Goal: Task Accomplishment & Management: Use online tool/utility

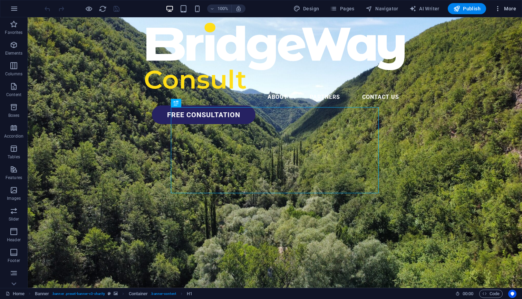
click at [509, 10] on span "More" at bounding box center [506, 8] width 22 height 7
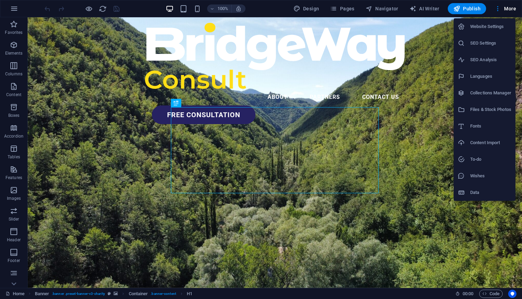
click at [86, 10] on div at bounding box center [261, 149] width 522 height 299
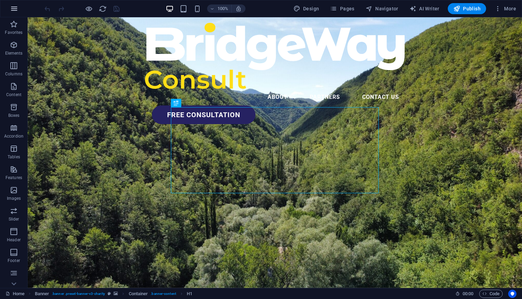
click at [14, 8] on icon "button" at bounding box center [14, 8] width 8 height 8
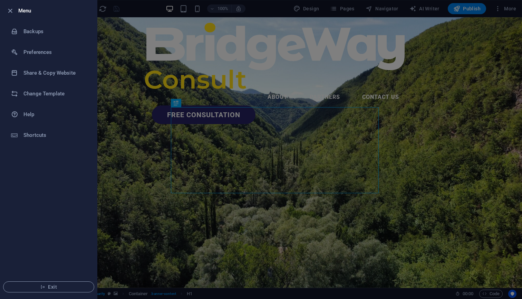
click at [122, 89] on div at bounding box center [261, 149] width 522 height 299
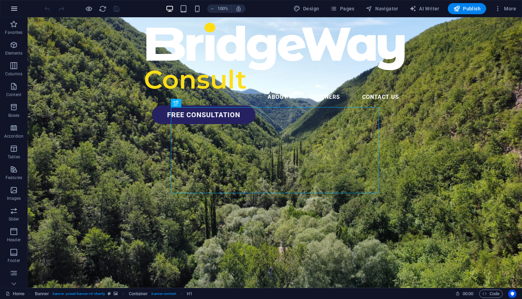
click at [14, 8] on icon "button" at bounding box center [14, 8] width 8 height 8
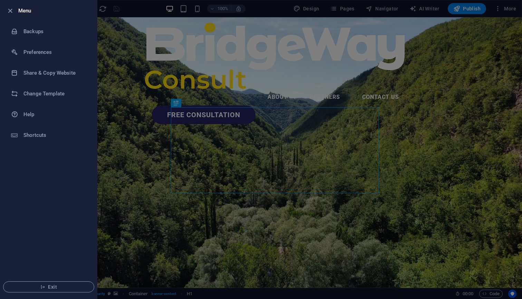
click at [440, 85] on div at bounding box center [261, 149] width 522 height 299
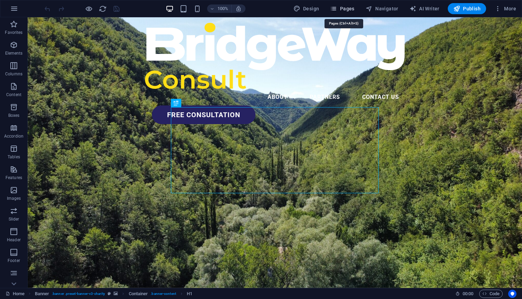
click at [345, 10] on span "Pages" at bounding box center [342, 8] width 24 height 7
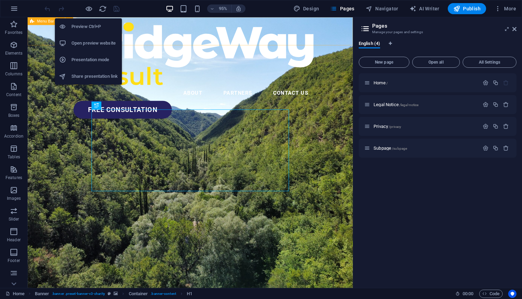
click at [95, 79] on h6 "Share presentation link" at bounding box center [94, 76] width 46 height 8
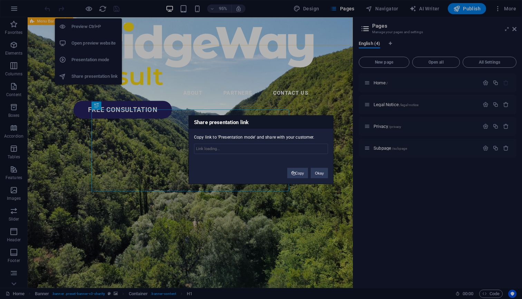
type input "[URL][DOMAIN_NAME]"
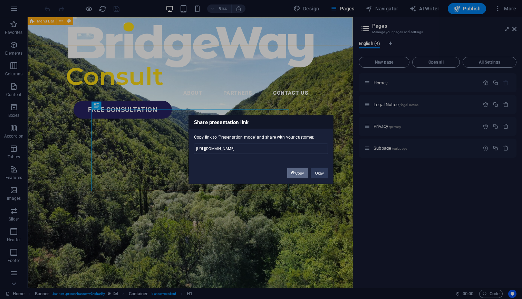
click at [299, 171] on button "Copy" at bounding box center [297, 172] width 21 height 10
click at [301, 88] on div "Share presentation link Copy link to 'Presentation mode' and share with your cu…" at bounding box center [261, 149] width 522 height 299
click at [315, 172] on button "Okay" at bounding box center [319, 172] width 17 height 10
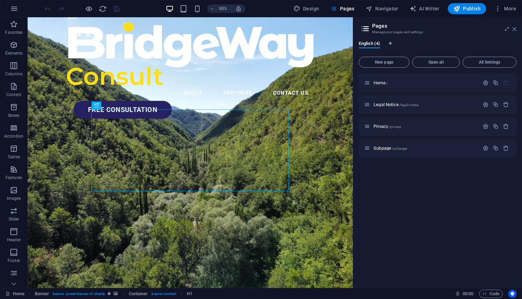
click at [514, 27] on icon at bounding box center [514, 29] width 4 height 6
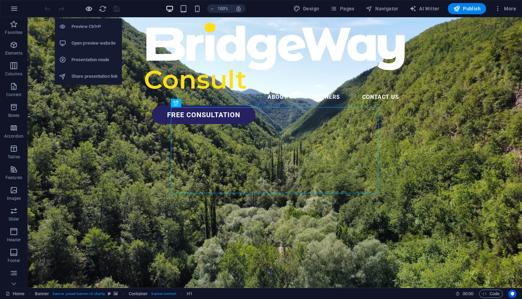
click at [89, 10] on icon "button" at bounding box center [89, 9] width 8 height 8
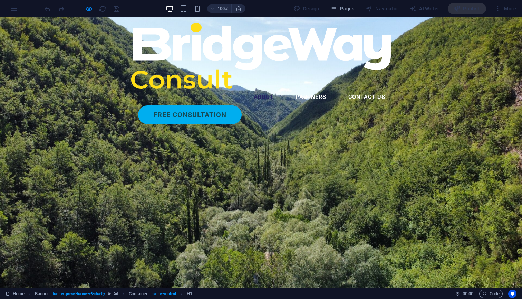
click at [248, 89] on link "About" at bounding box center [263, 97] width 31 height 17
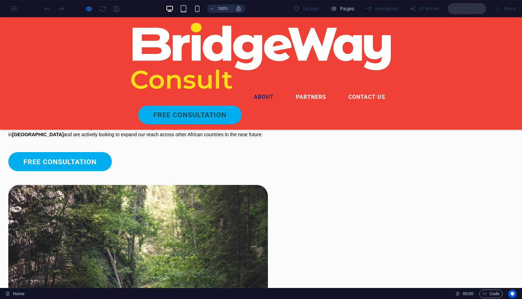
scroll to position [385, 0]
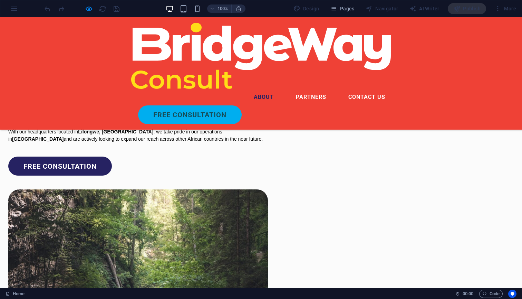
click at [112, 175] on link "free consultation" at bounding box center [60, 165] width 104 height 19
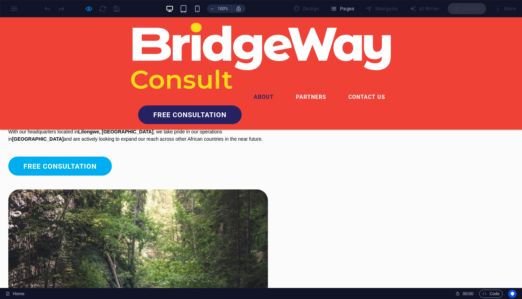
click at [242, 105] on link "free consultation" at bounding box center [190, 114] width 104 height 19
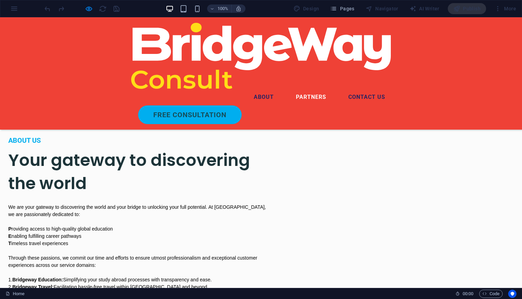
click at [343, 89] on link "Contact us" at bounding box center [367, 97] width 48 height 17
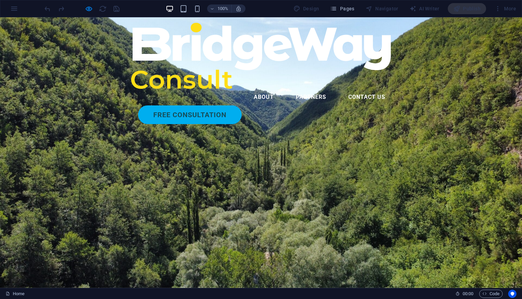
scroll to position [0, 0]
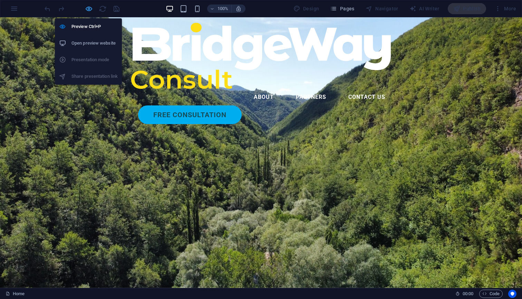
click at [88, 11] on icon "button" at bounding box center [89, 9] width 8 height 8
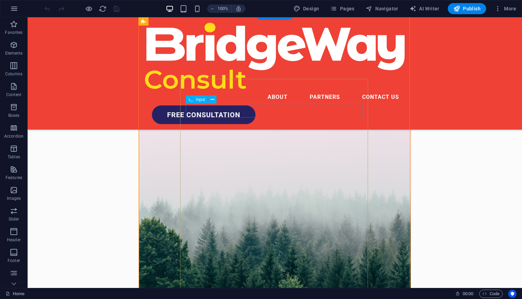
scroll to position [274, 0]
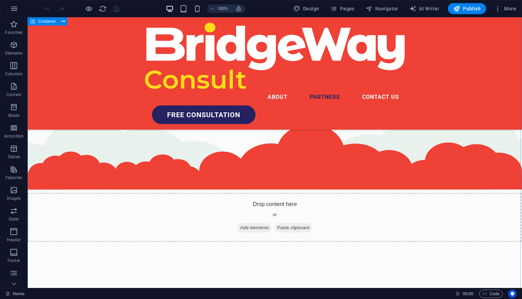
scroll to position [2319, 0]
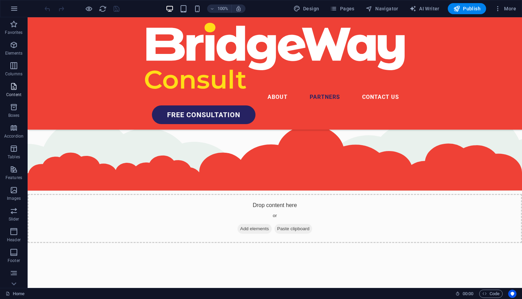
click at [15, 87] on icon "button" at bounding box center [14, 86] width 8 height 8
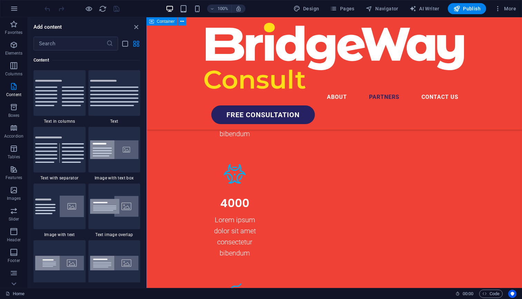
scroll to position [2025, 0]
click at [285, 89] on nav "About Partners Contact us" at bounding box center [334, 97] width 260 height 17
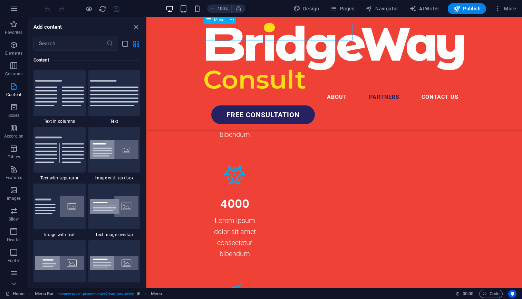
click at [278, 89] on nav "About Partners Contact us" at bounding box center [334, 97] width 260 height 17
click at [136, 28] on icon "close panel" at bounding box center [136, 27] width 8 height 8
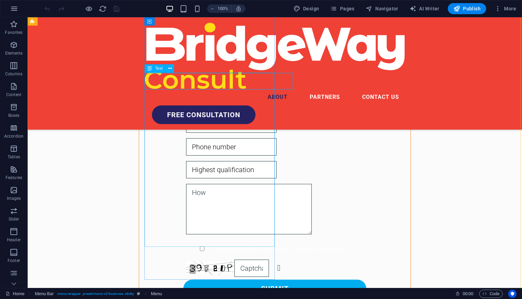
scroll to position [690, 0]
